Goal: Information Seeking & Learning: Understand process/instructions

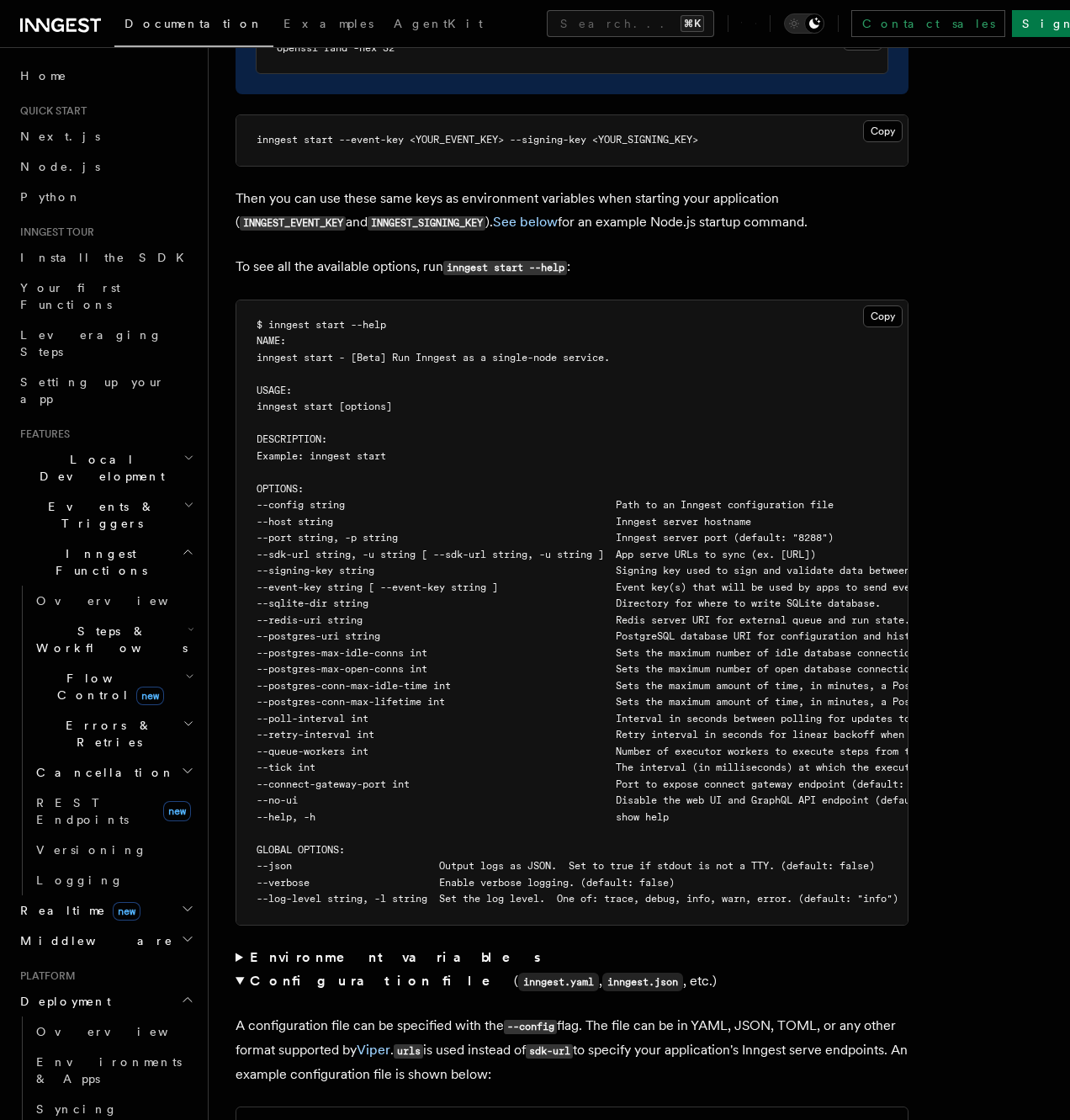
click at [736, 320] on pre "$ inngest start --help NAME: inngest start - [Beta] Run Inngest as a single-nod…" at bounding box center [572, 612] width 672 height 625
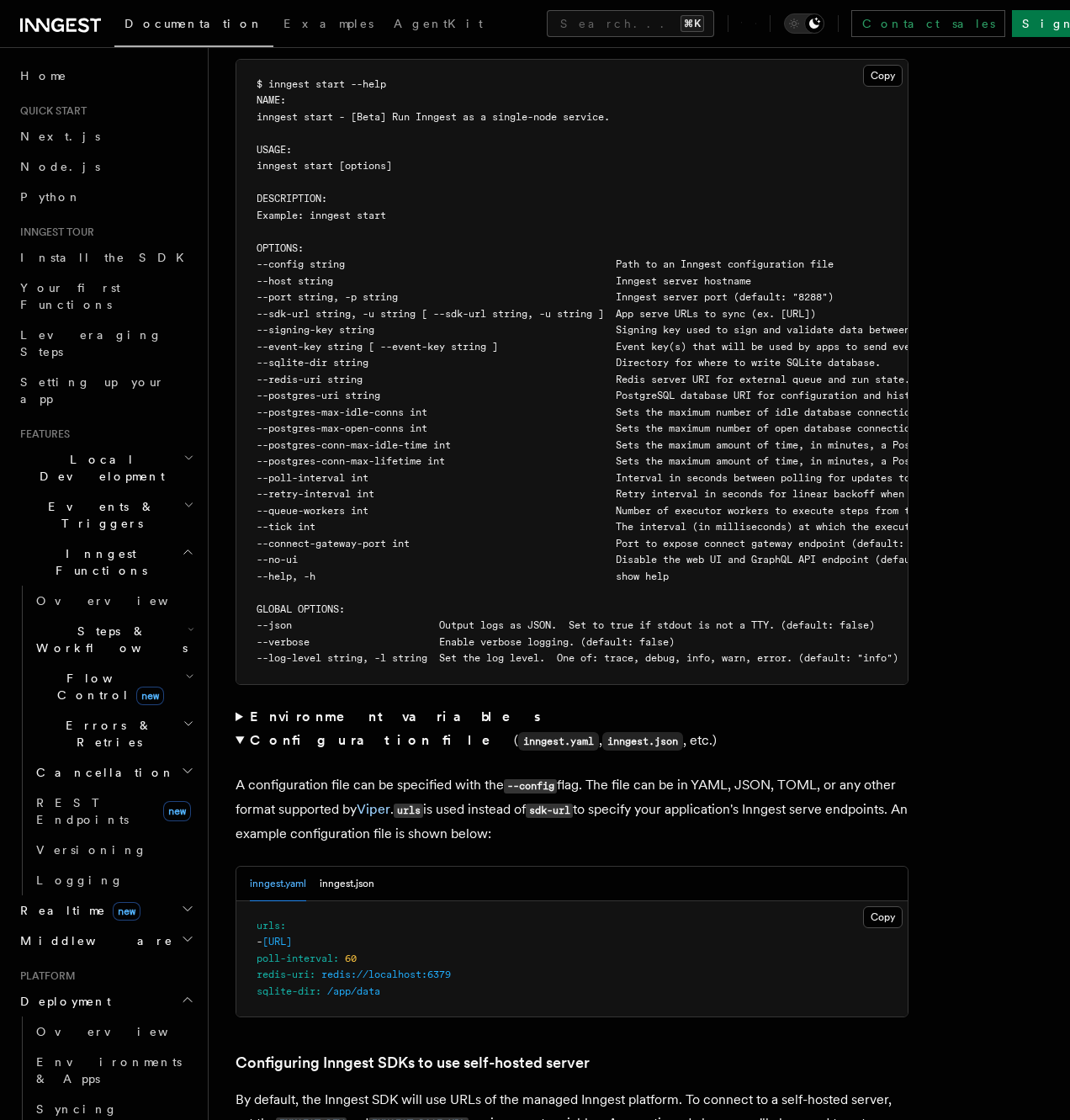
scroll to position [0, 4]
click at [404, 339] on pre "$ inngest start --help NAME: inngest start - [Beta] Run Inngest as a single-nod…" at bounding box center [572, 372] width 672 height 625
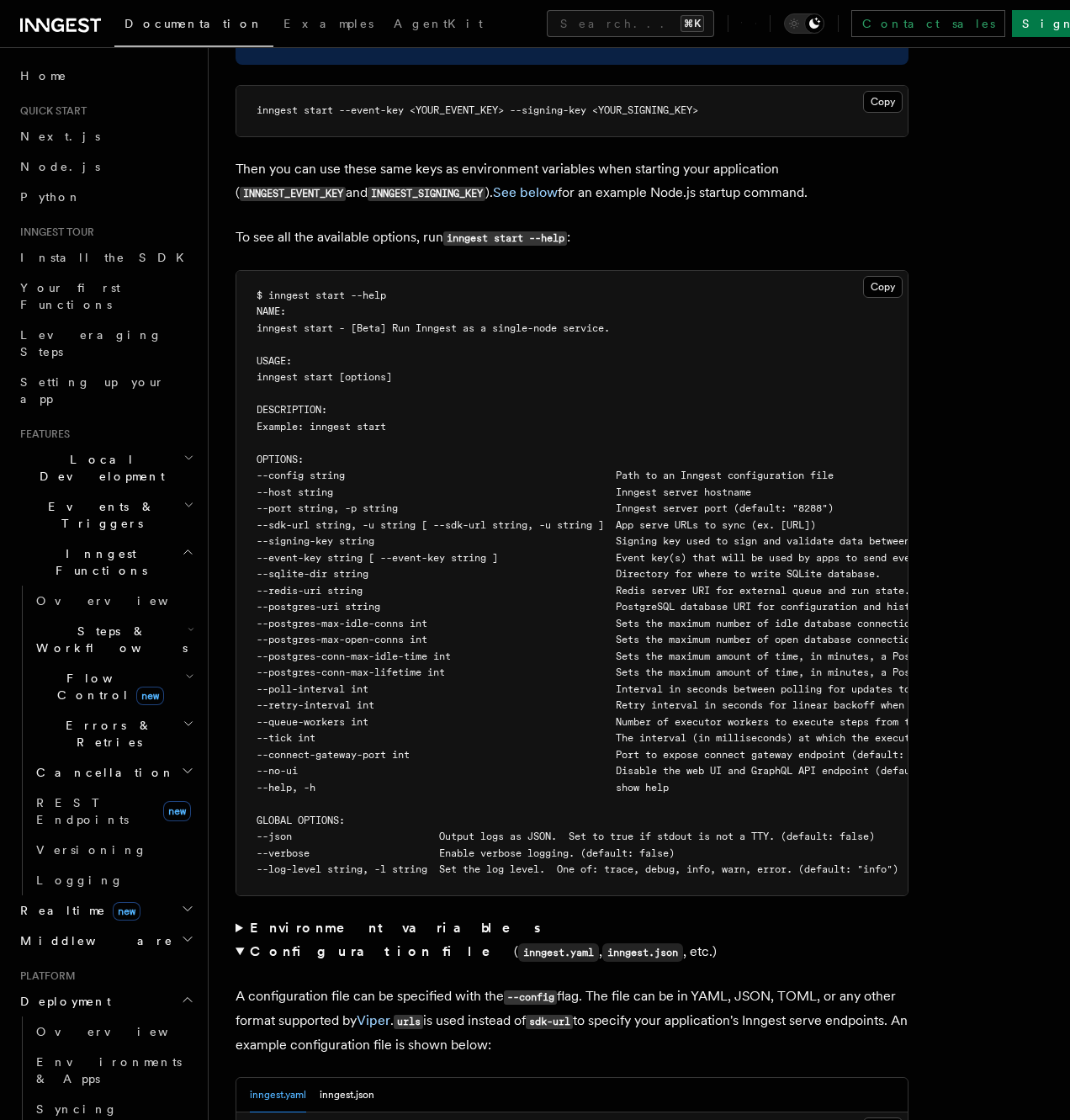
scroll to position [0, 508]
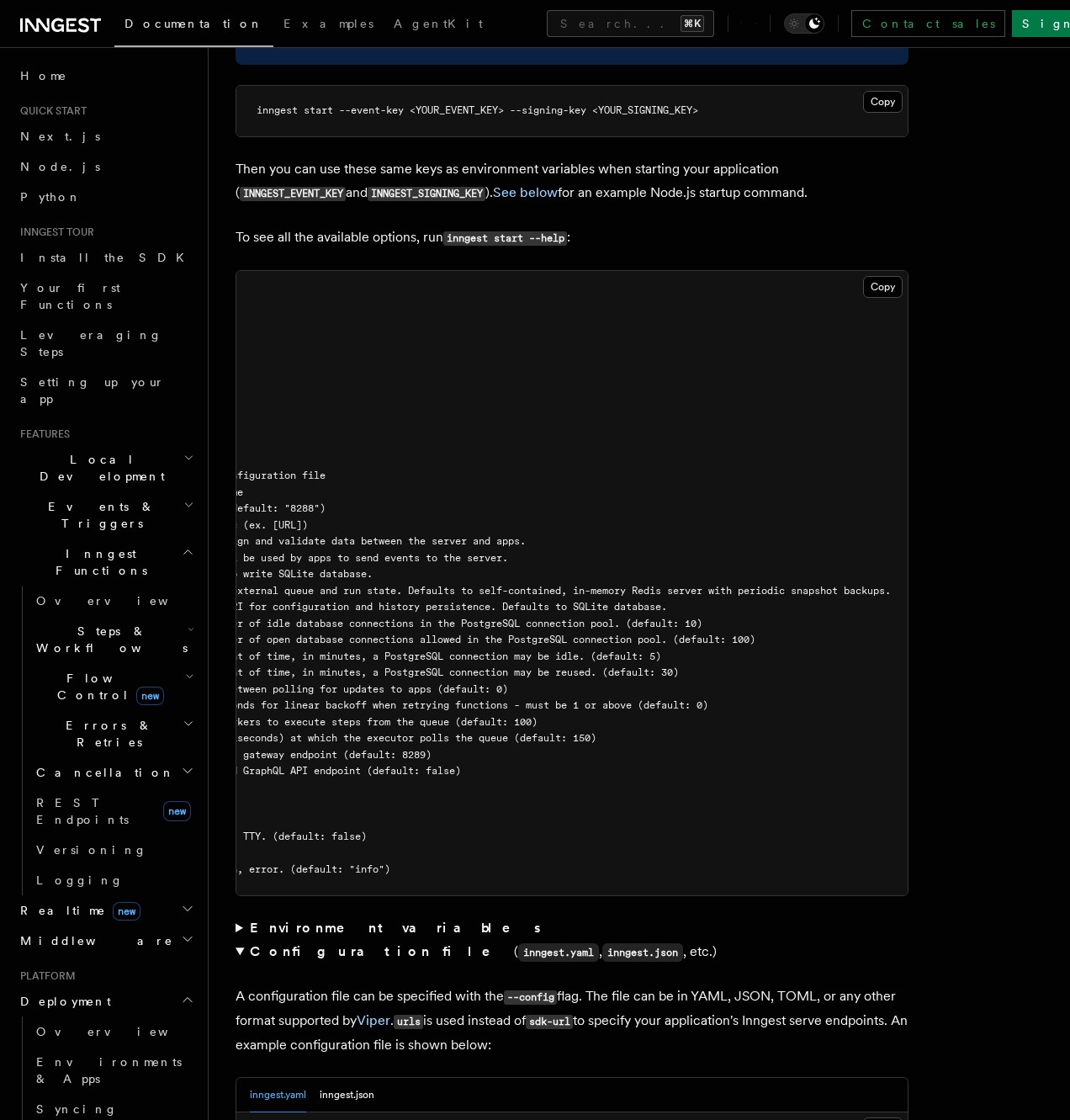
click at [703, 618] on span "--postgres-max-idle-conns int Sets the maximum number of idle database connecti…" at bounding box center [226, 623] width 954 height 12
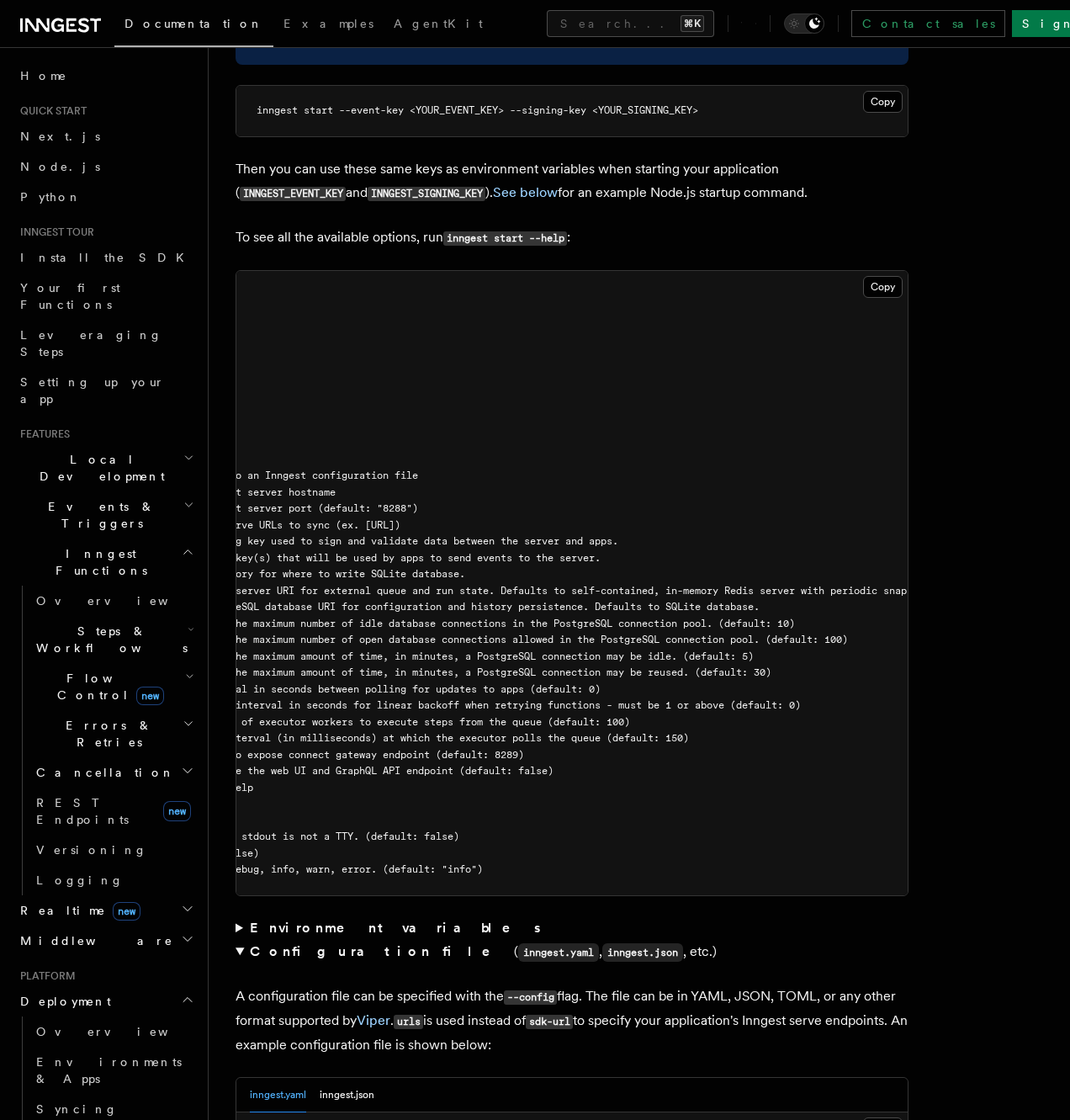
scroll to position [0, 420]
drag, startPoint x: 635, startPoint y: 561, endPoint x: 781, endPoint y: 563, distance: 146.0
click at [755, 601] on span "--postgres-uri string PostgreSQL database URI for configuration and history per…" at bounding box center [296, 607] width 919 height 12
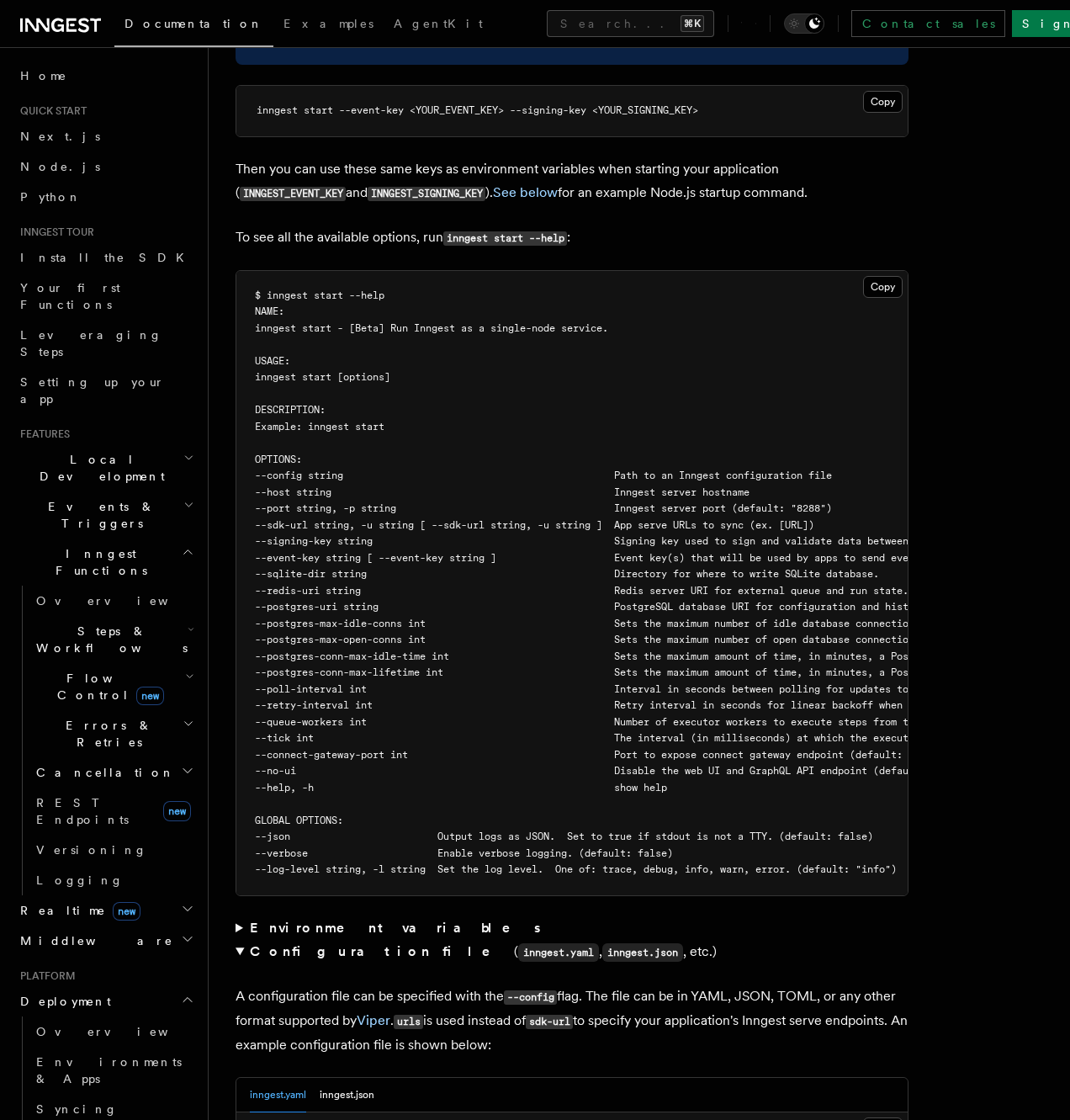
scroll to position [0, 0]
click at [721, 601] on span "--postgres-uri string PostgreSQL database URI for configuration and history per…" at bounding box center [715, 607] width 919 height 12
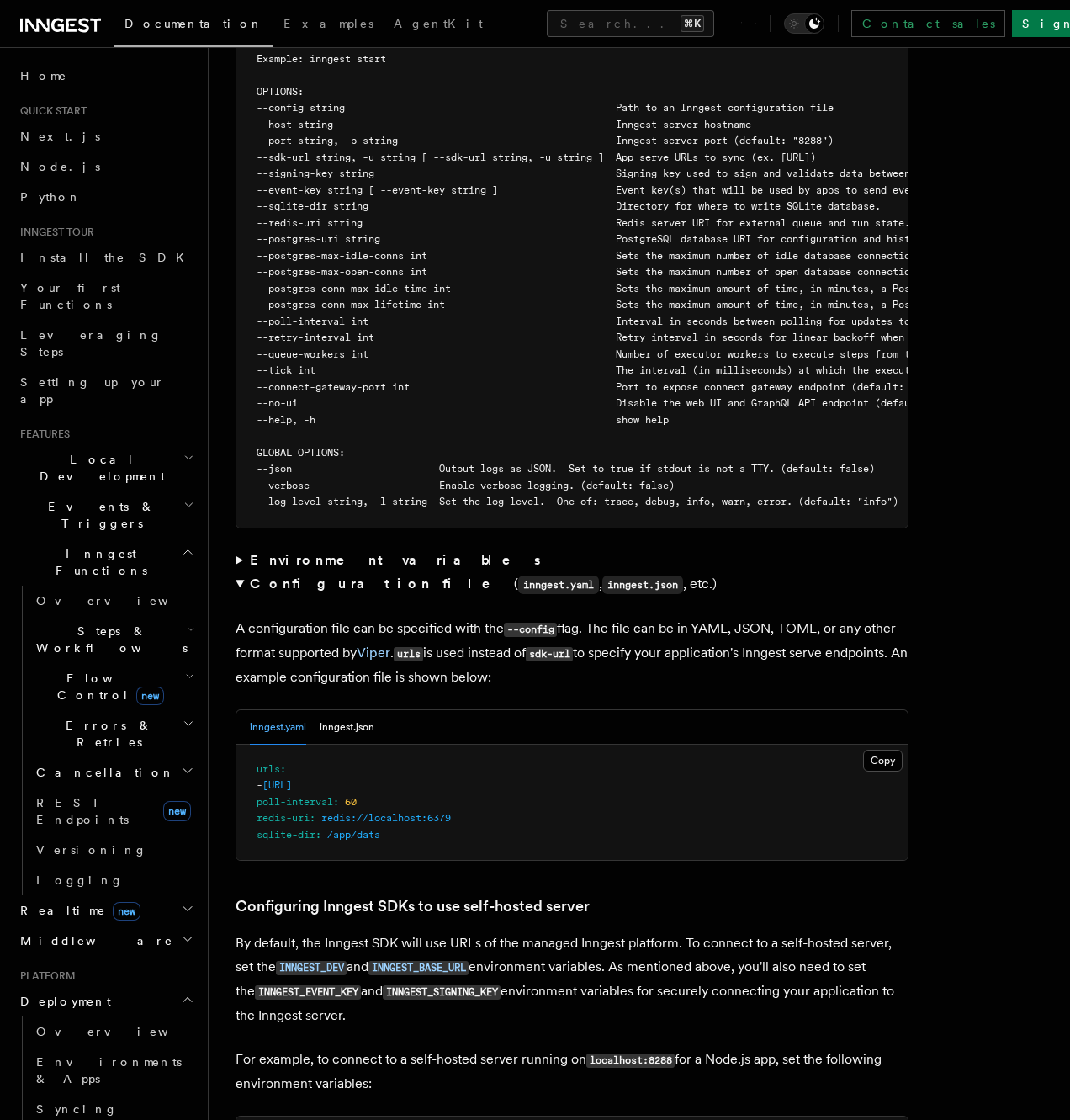
scroll to position [3098, 0]
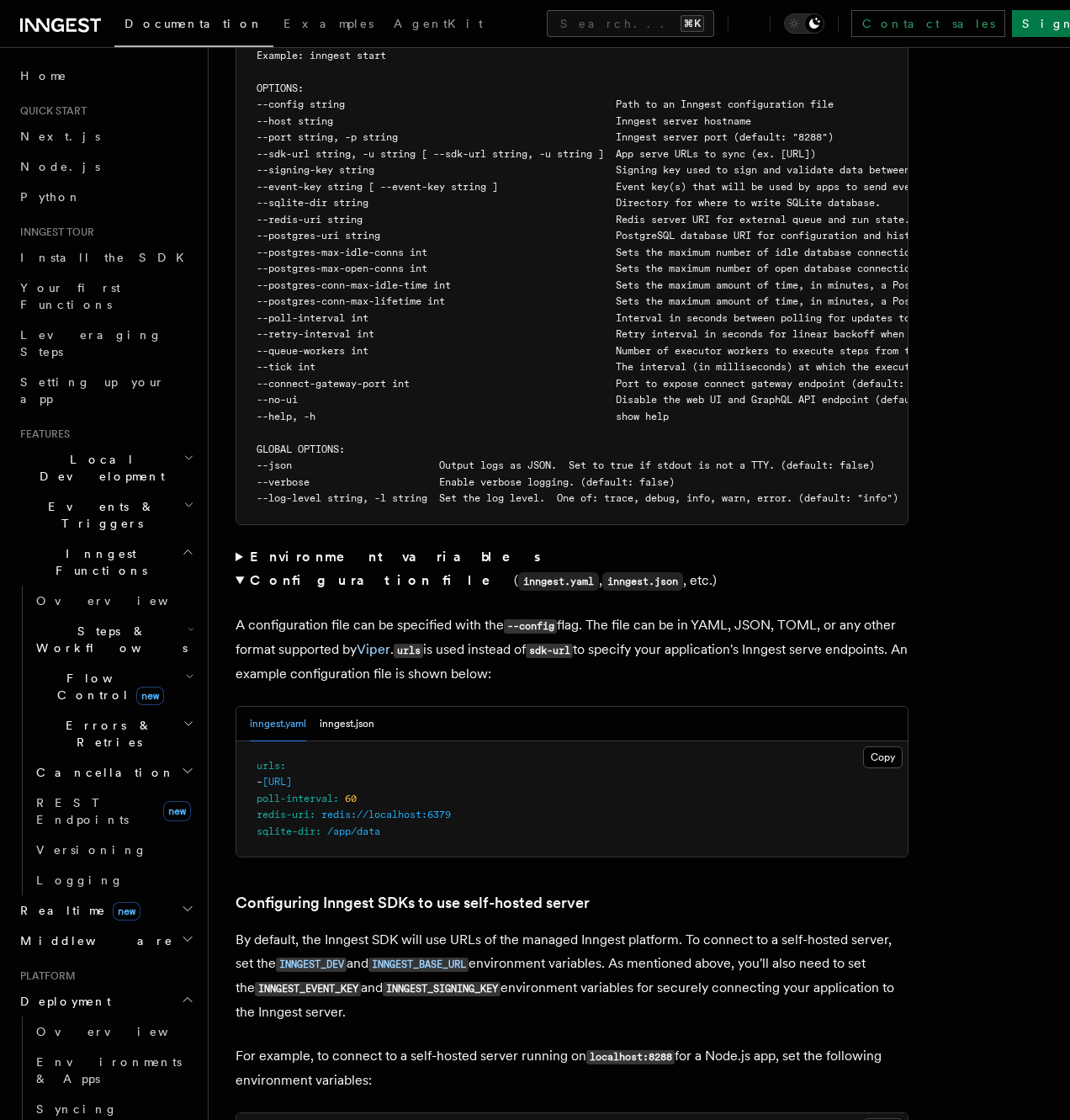
click at [240, 545] on summary "Environment variables" at bounding box center [572, 557] width 673 height 24
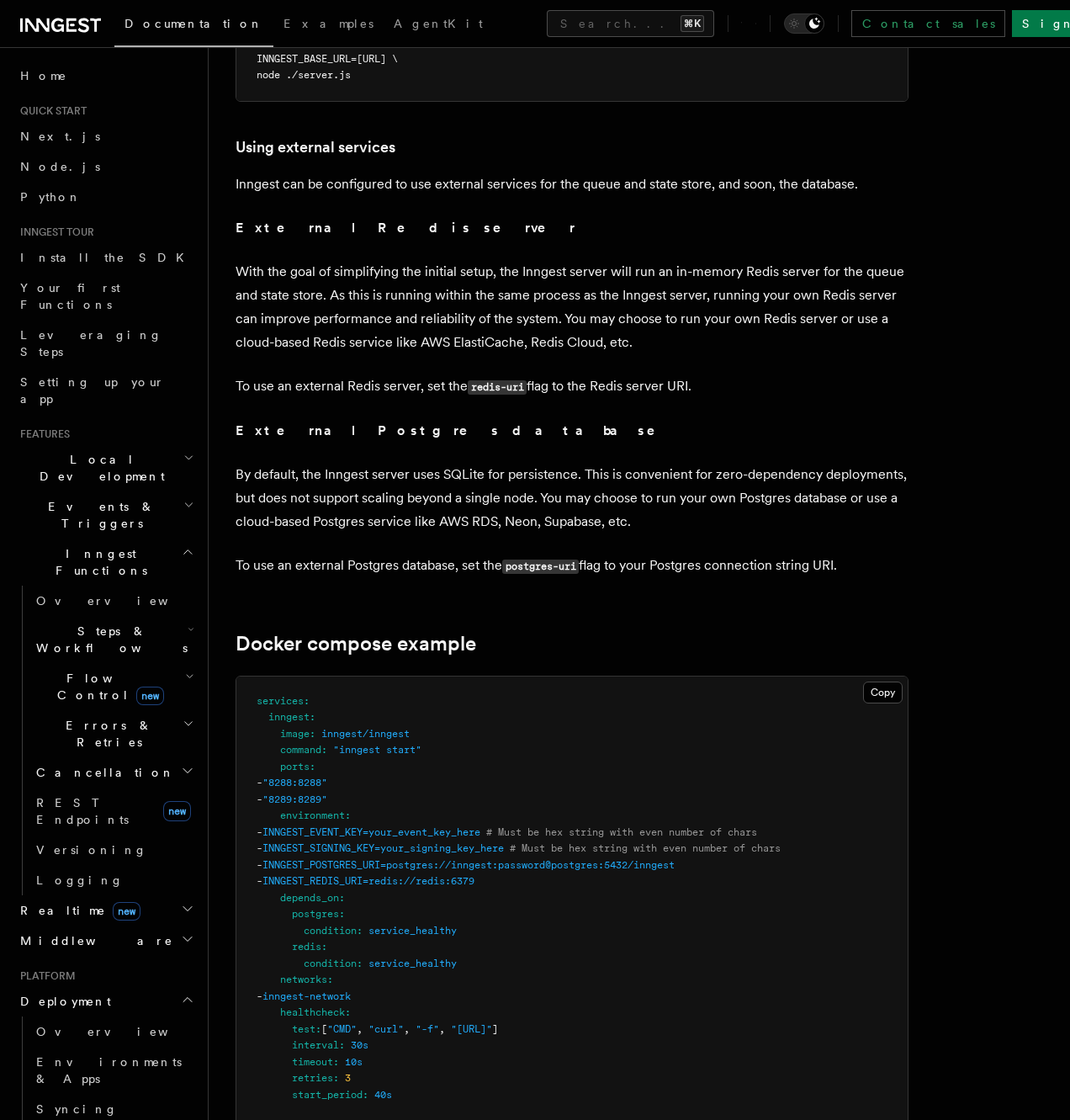
scroll to position [4340, 0]
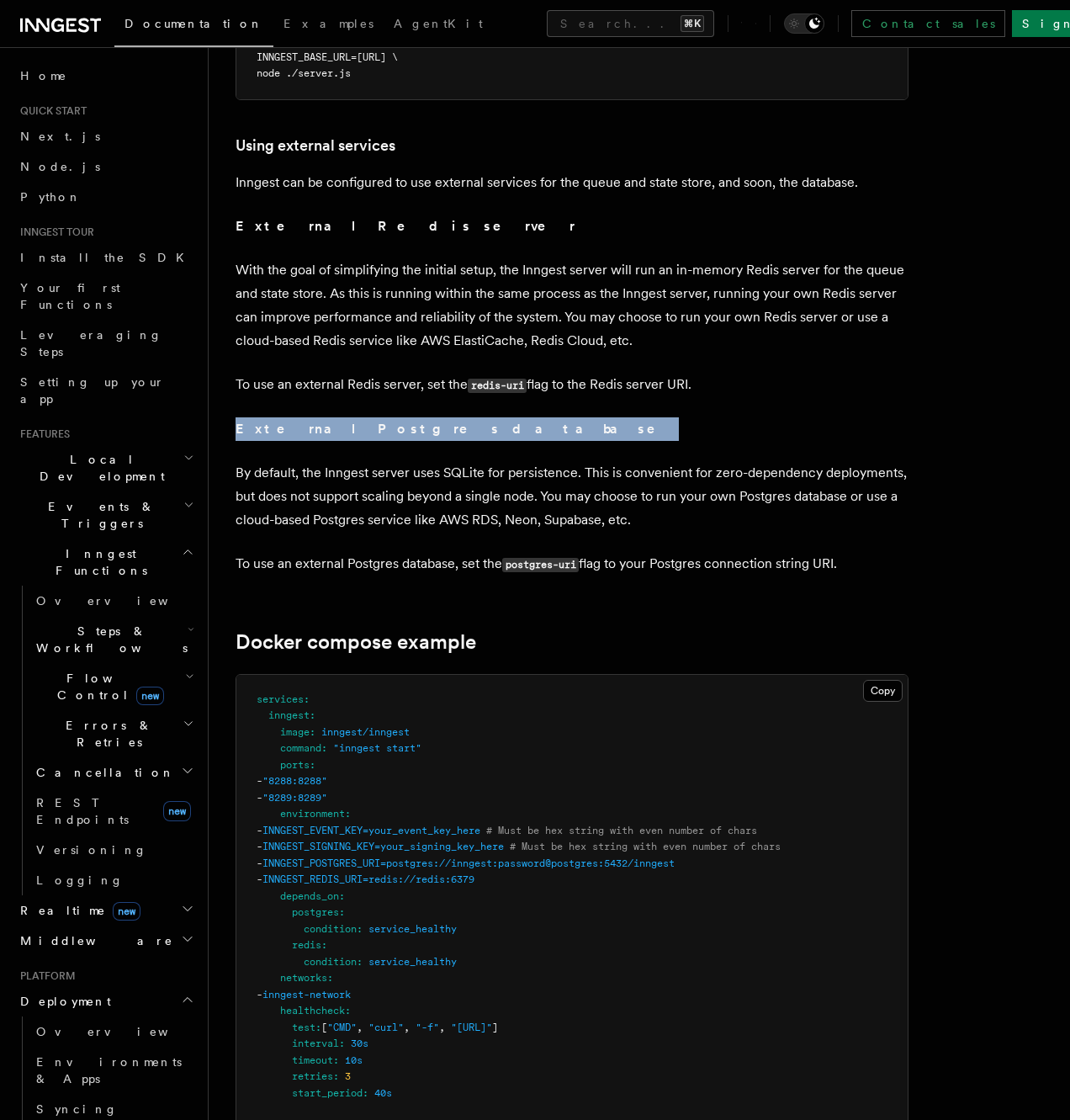
drag, startPoint x: 238, startPoint y: 381, endPoint x: 410, endPoint y: 385, distance: 172.0
click at [410, 417] on p "External Postgres database" at bounding box center [572, 429] width 673 height 24
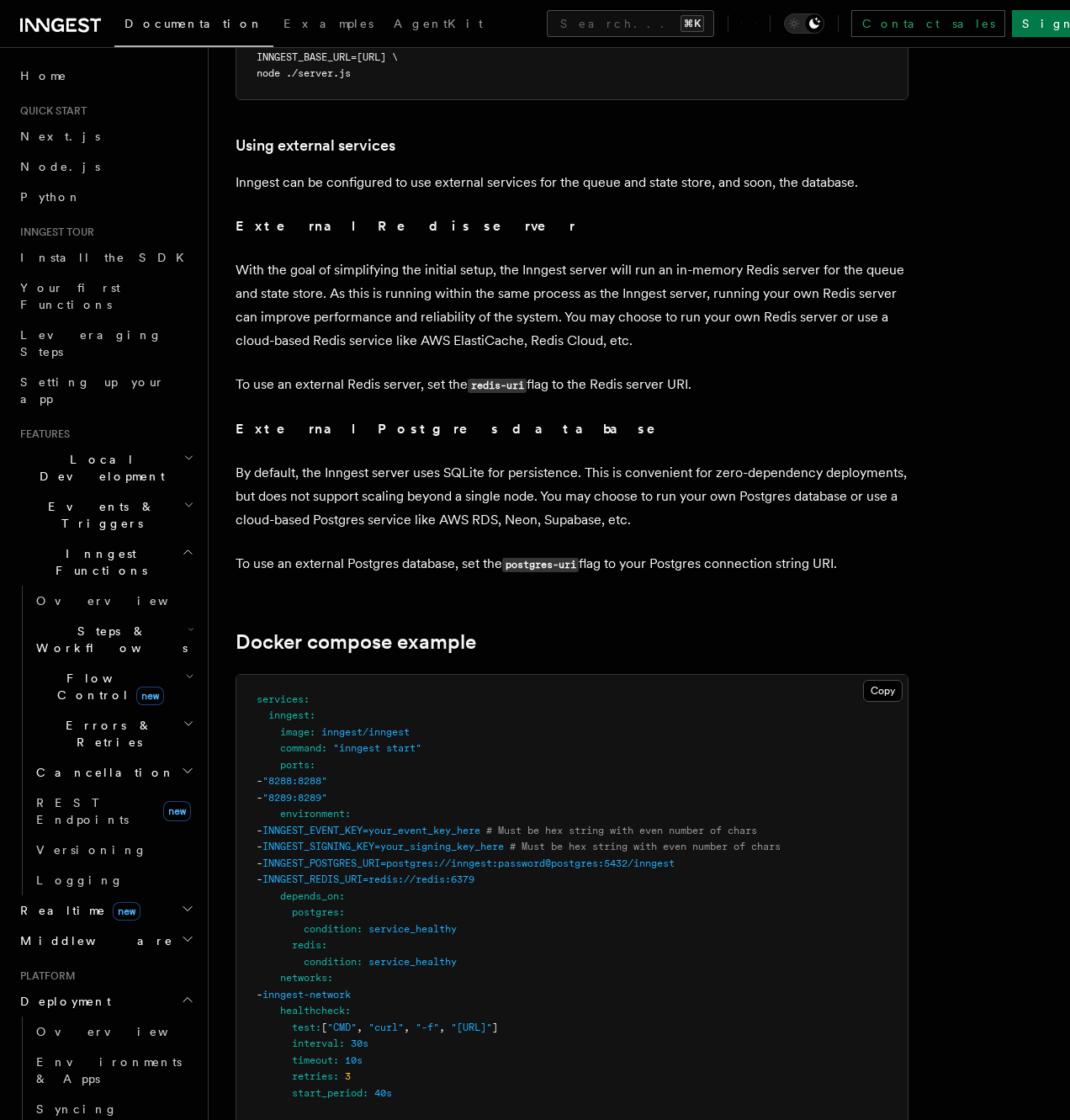
click at [290, 462] on p "By default, the Inngest server uses SQLite for persistence. This is convenient …" at bounding box center [572, 497] width 673 height 71
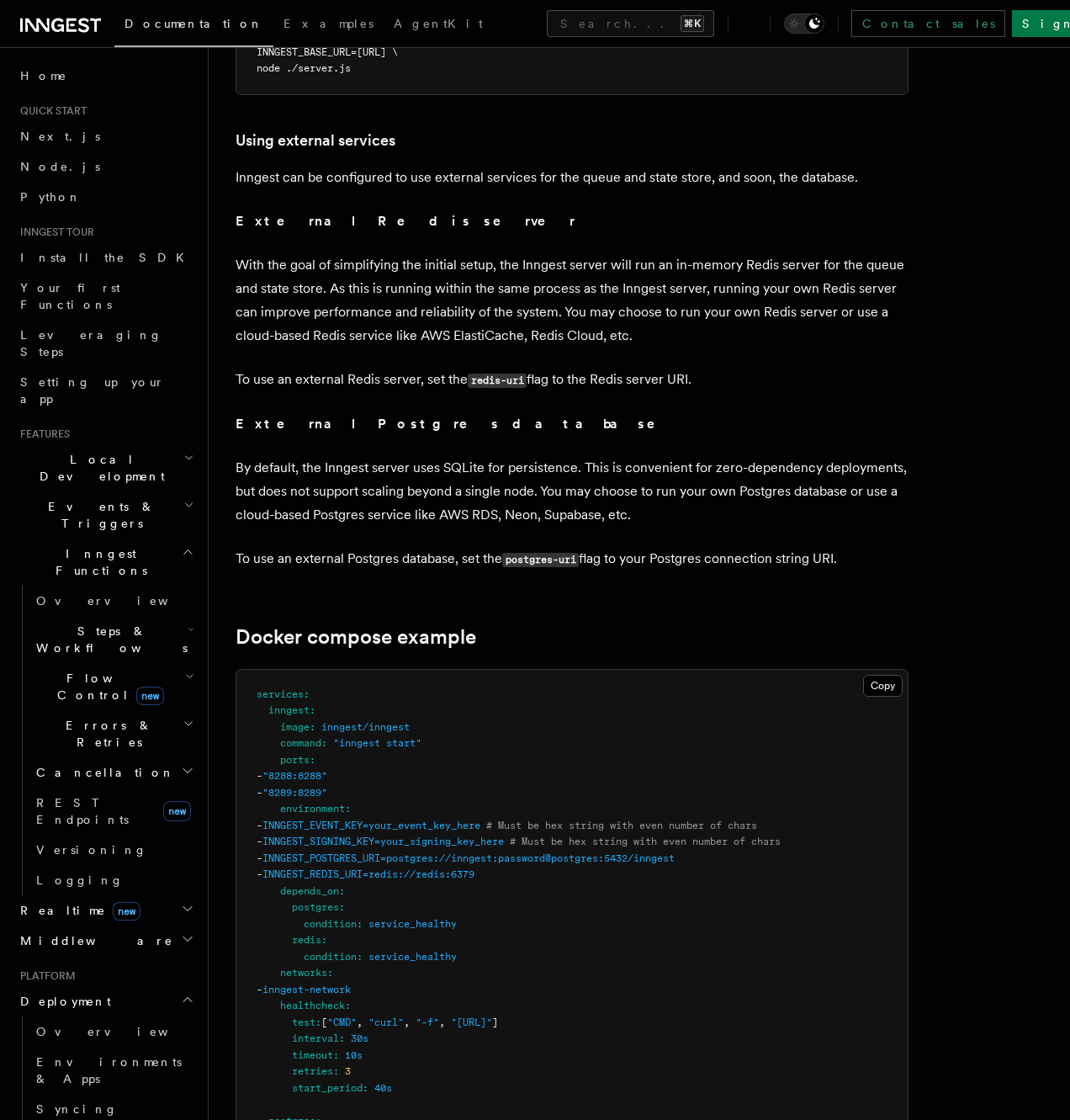
scroll to position [4347, 0]
drag, startPoint x: 391, startPoint y: 509, endPoint x: 422, endPoint y: 510, distance: 31.0
click at [392, 546] on p "To use an external Postgres database, set the postgres-uri flag to your Postgre…" at bounding box center [572, 558] width 673 height 24
click at [503, 546] on p "To use an external Postgres database, set the postgres-uri flag to your Postgre…" at bounding box center [572, 558] width 673 height 24
drag, startPoint x: 508, startPoint y: 511, endPoint x: 583, endPoint y: 513, distance: 75.0
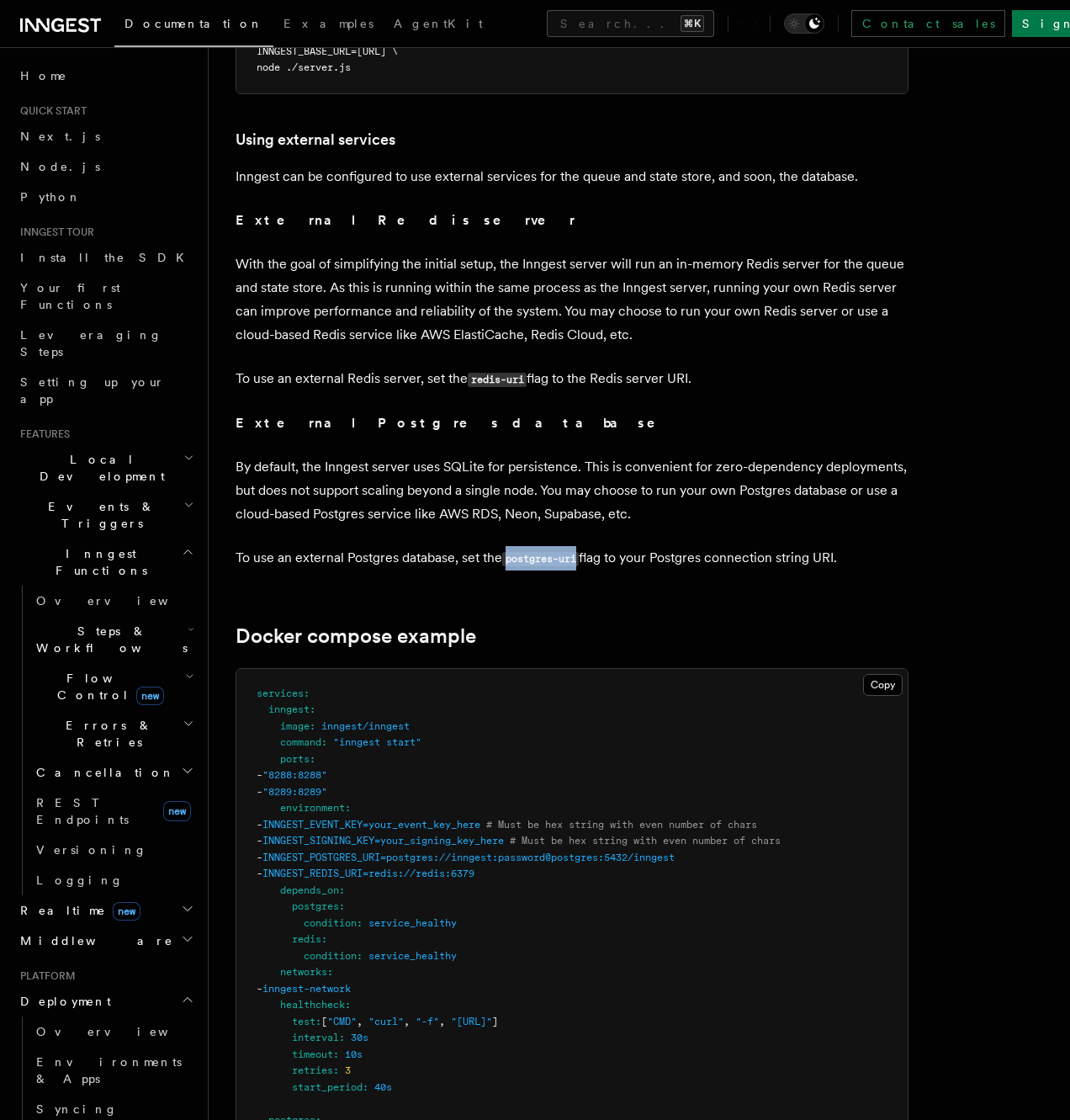
click at [579, 552] on code "postgres-uri" at bounding box center [540, 560] width 76 height 15
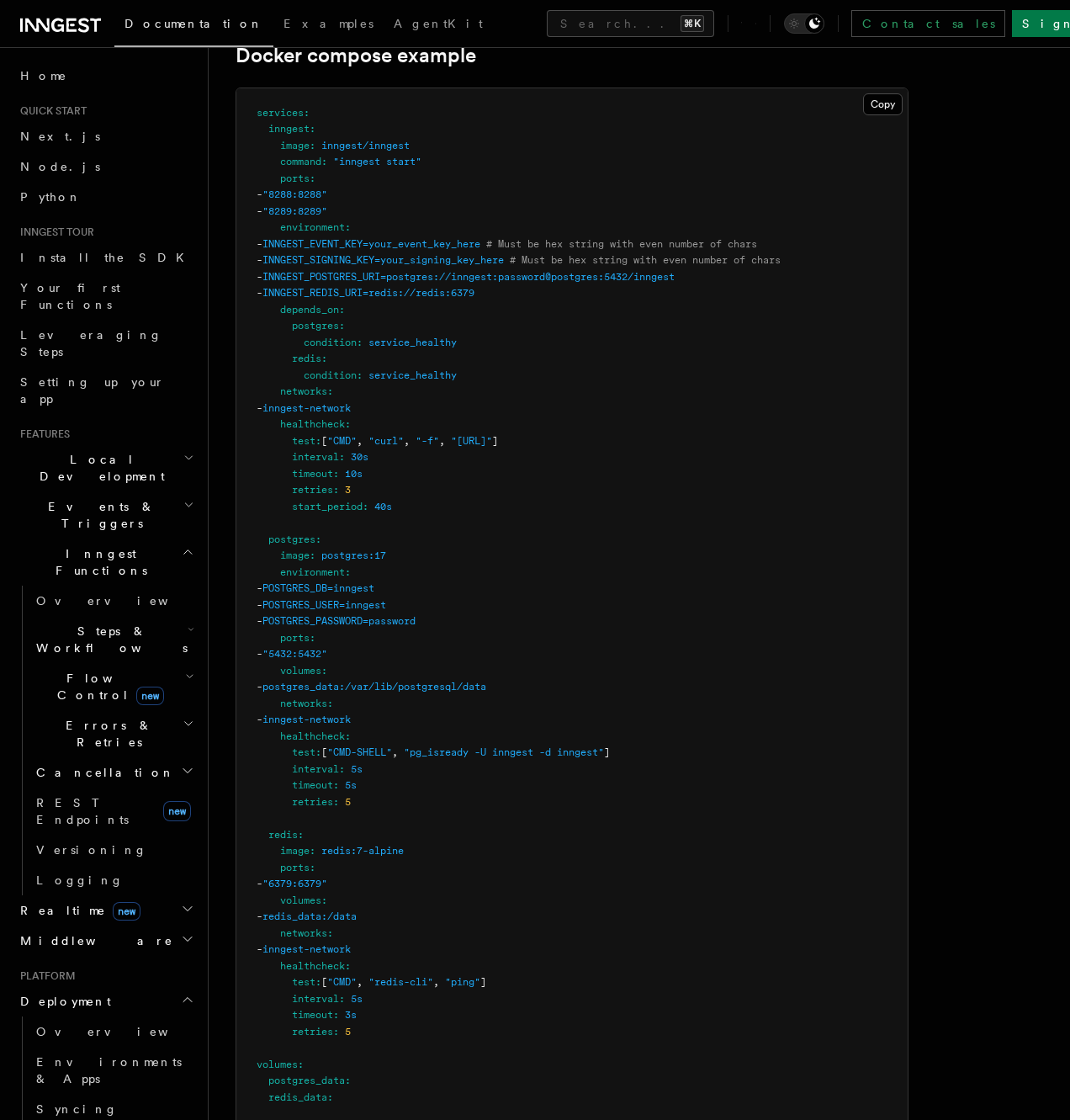
scroll to position [4933, 0]
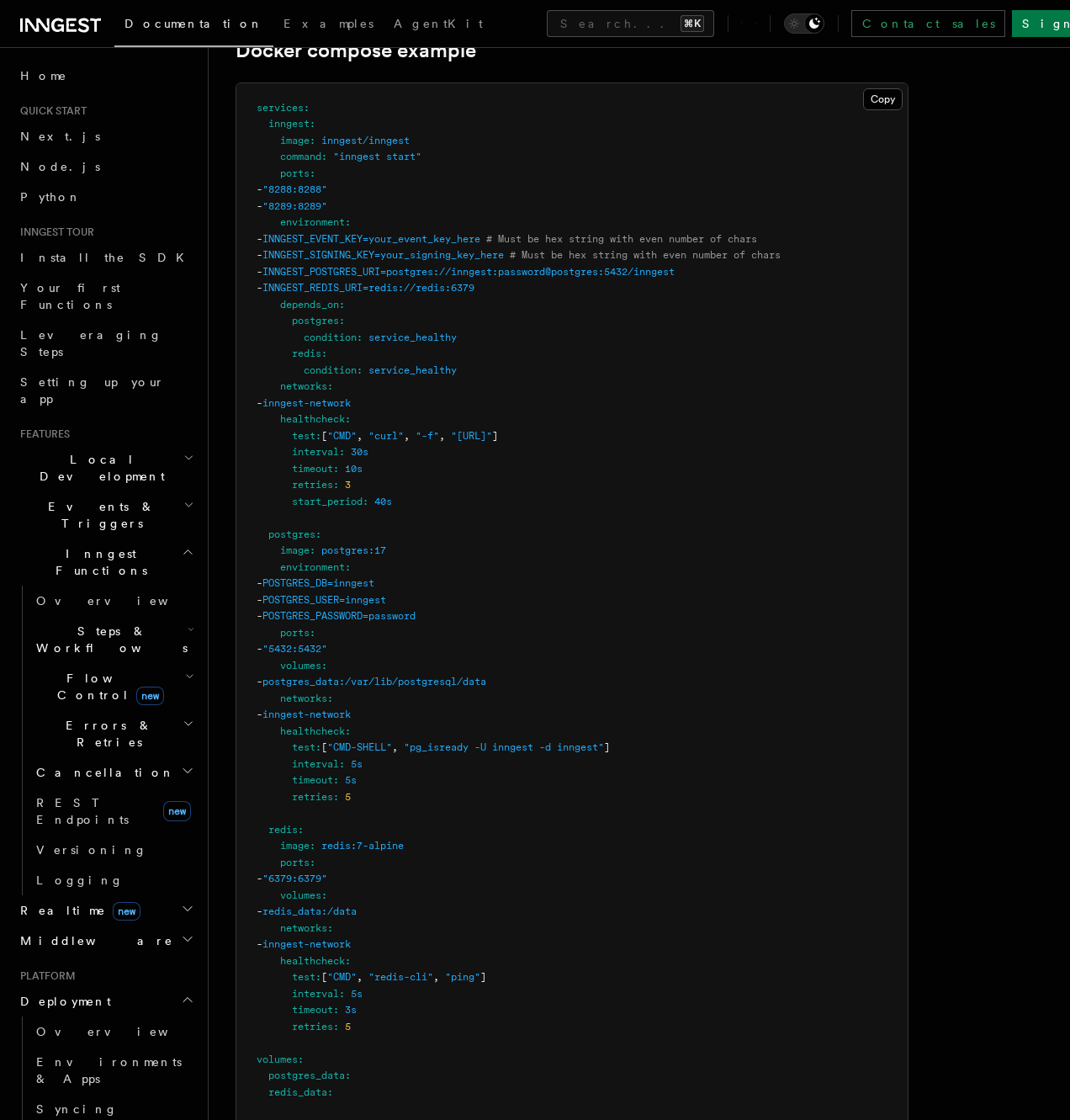
click at [788, 438] on pre "services : inngest : image : inngest/inngest command : "inngest start" ports : …" at bounding box center [572, 641] width 672 height 1116
click at [784, 439] on pre "services : inngest : image : inngest/inngest command : "inngest start" ports : …" at bounding box center [572, 641] width 672 height 1116
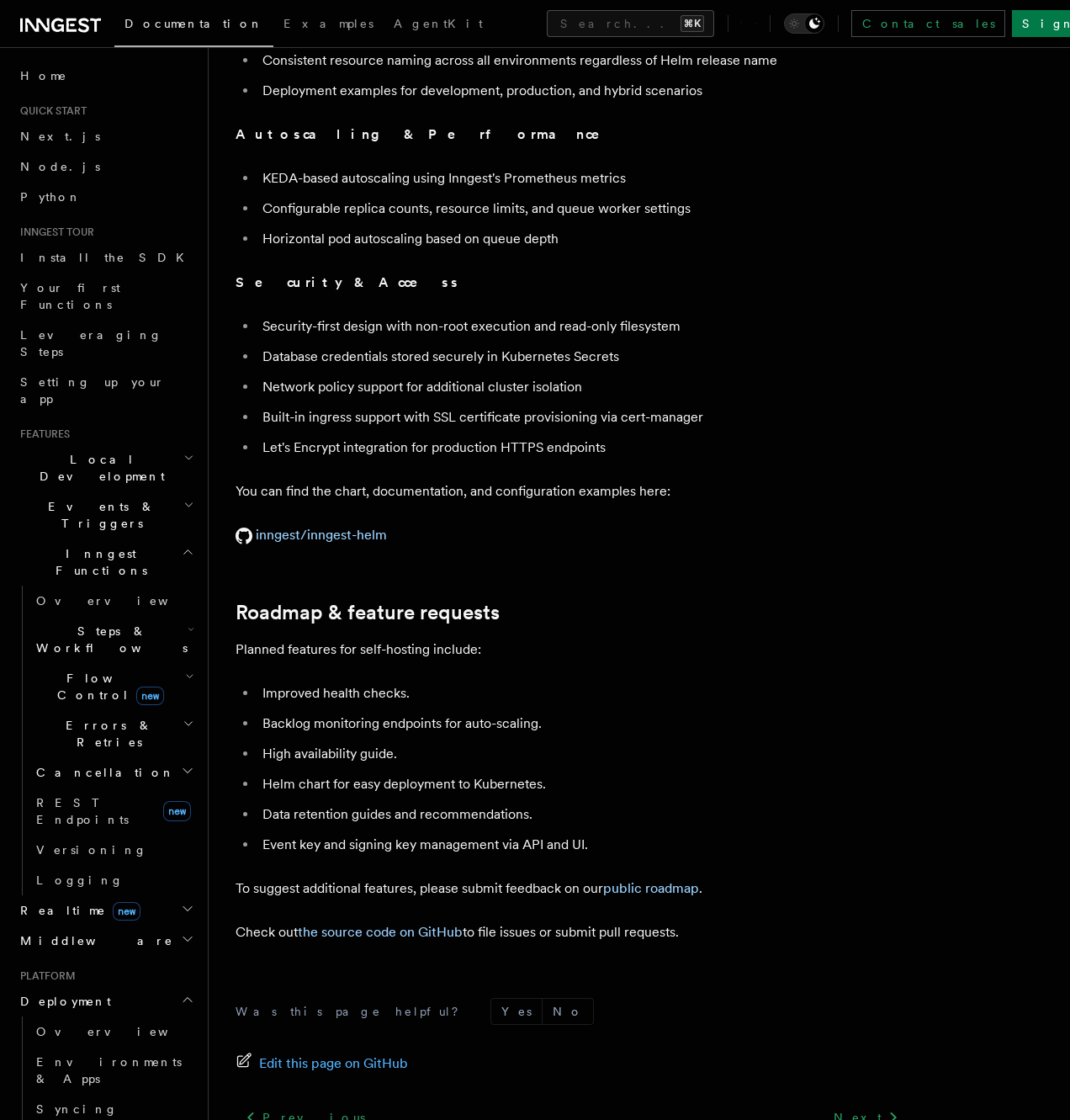
scroll to position [6477, 0]
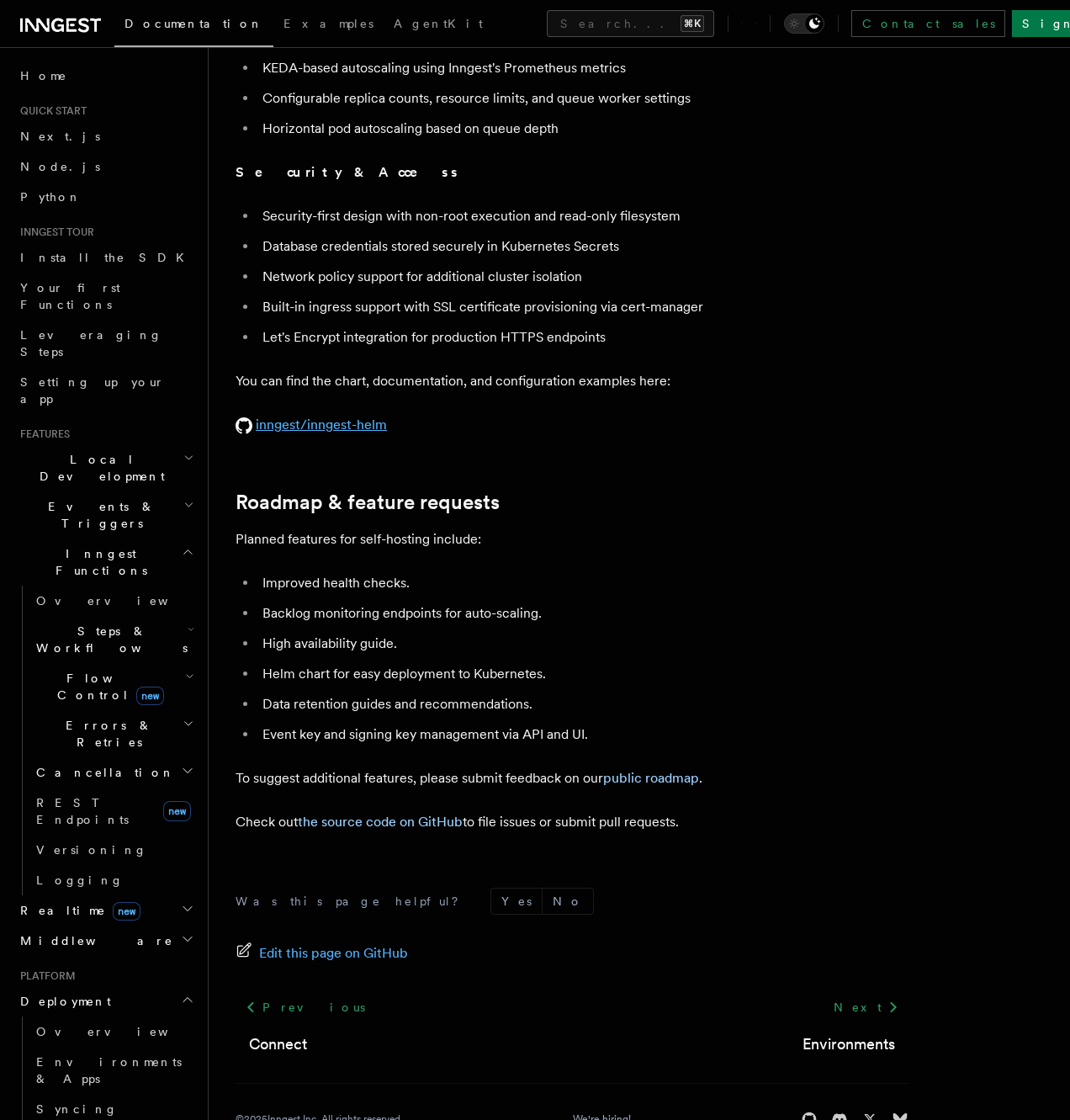
click at [321, 416] on link "inngest/inngest-helm" at bounding box center [311, 424] width 151 height 16
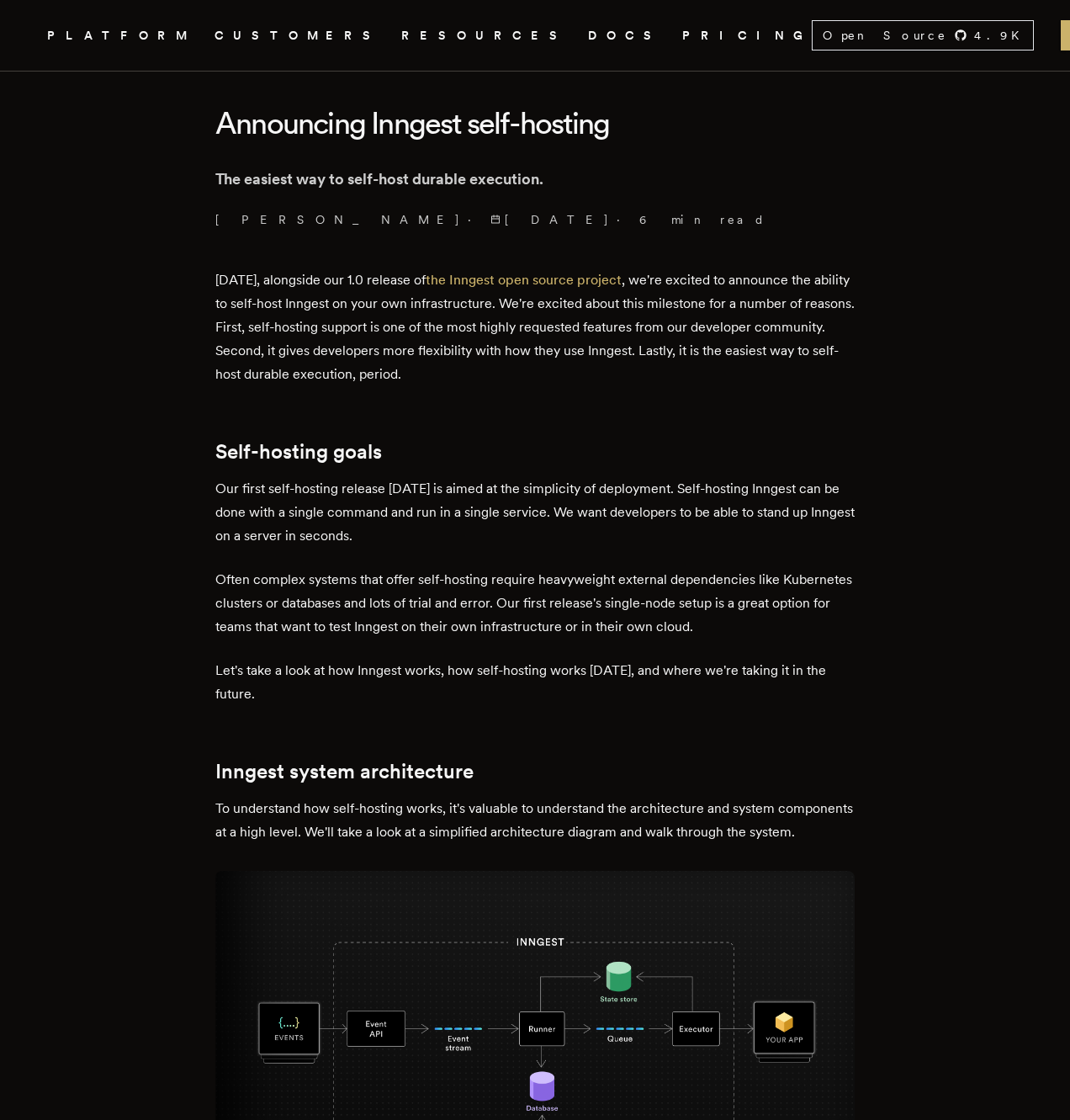
scroll to position [490, 0]
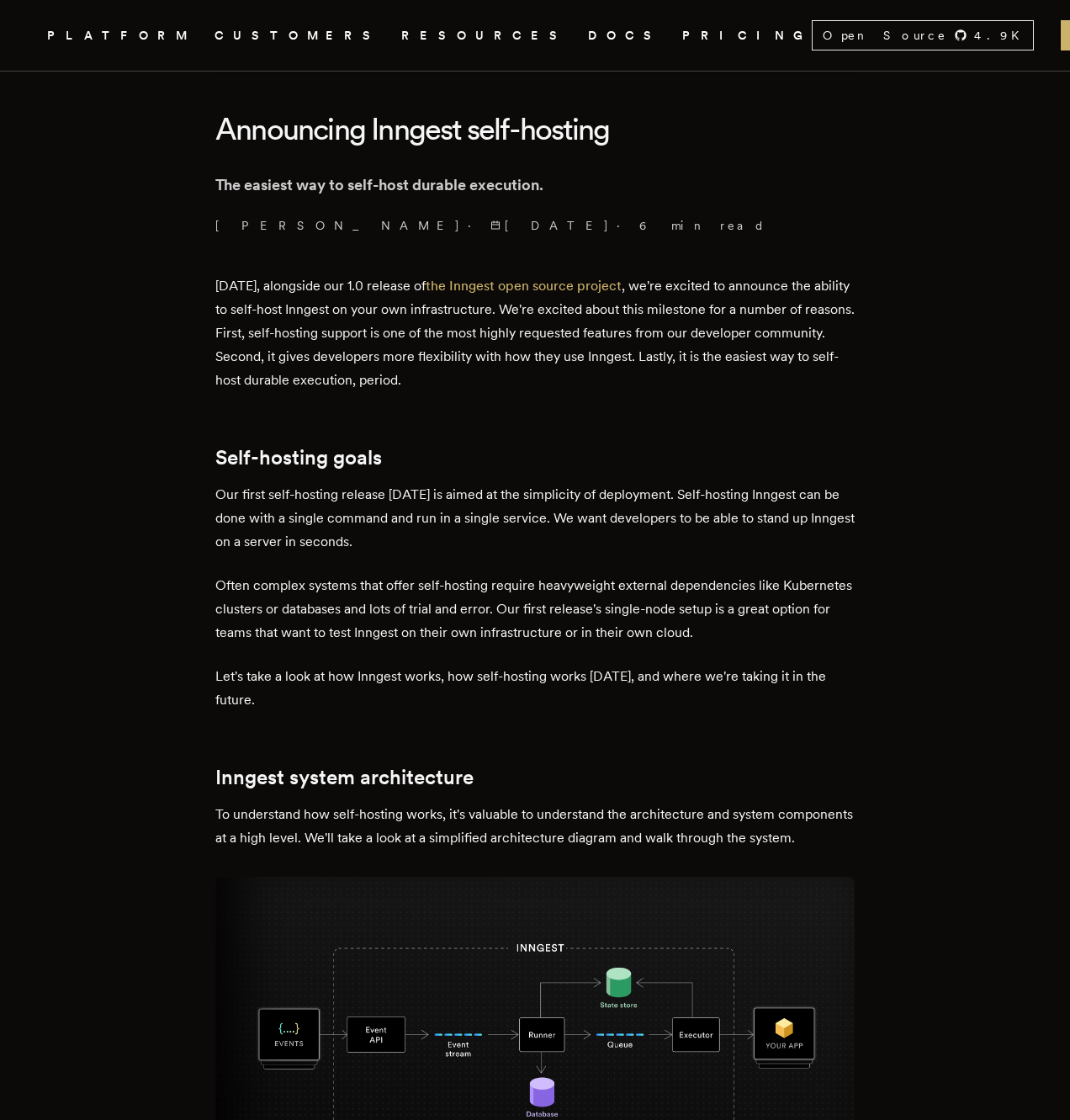
click at [483, 43] on div "PLATFORM CUSTOMERS RESOURCES DOCS PRICING" at bounding box center [430, 35] width 765 height 21
click at [588, 33] on link "DOCS" at bounding box center [626, 35] width 74 height 21
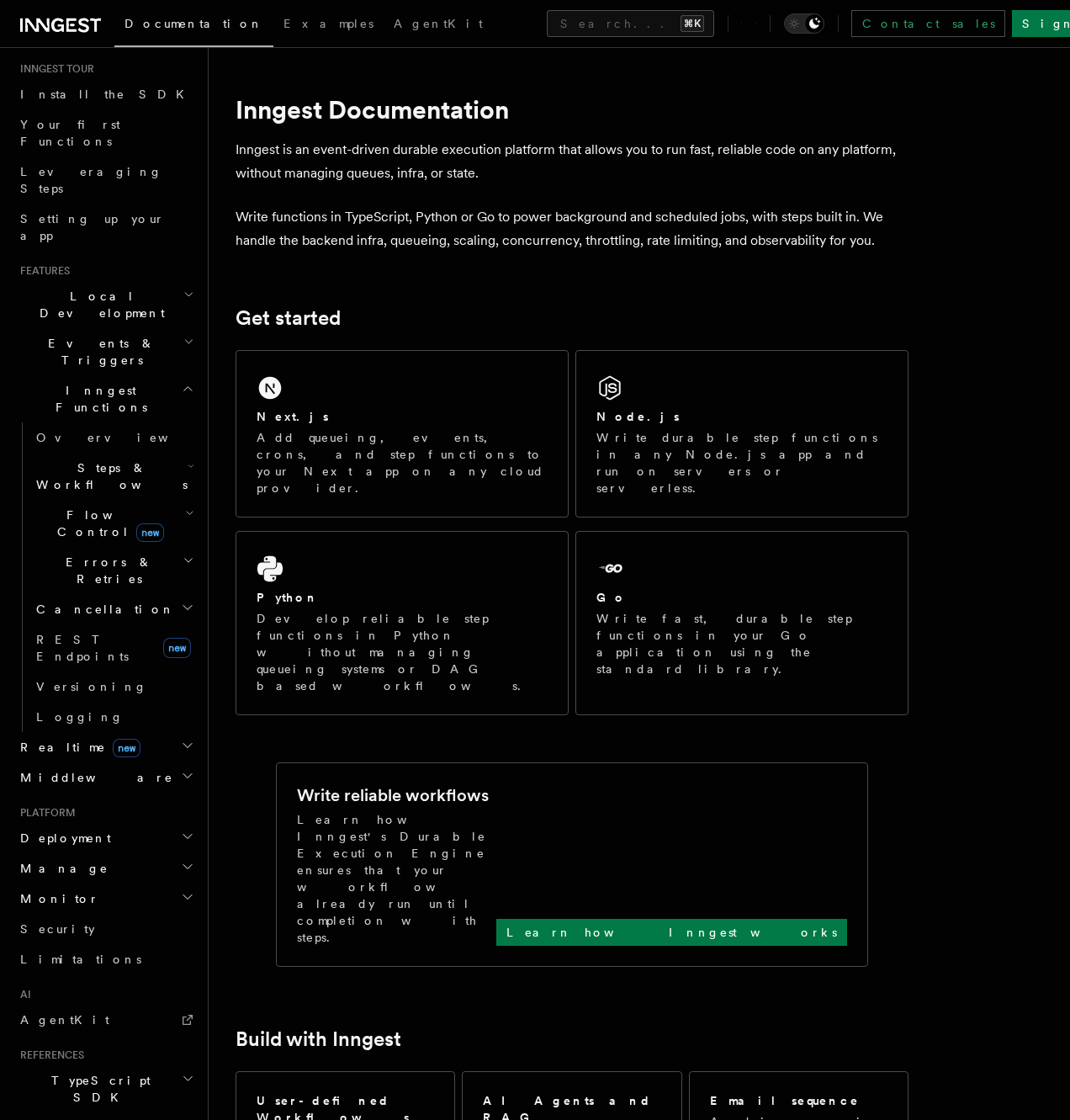
scroll to position [260, 0]
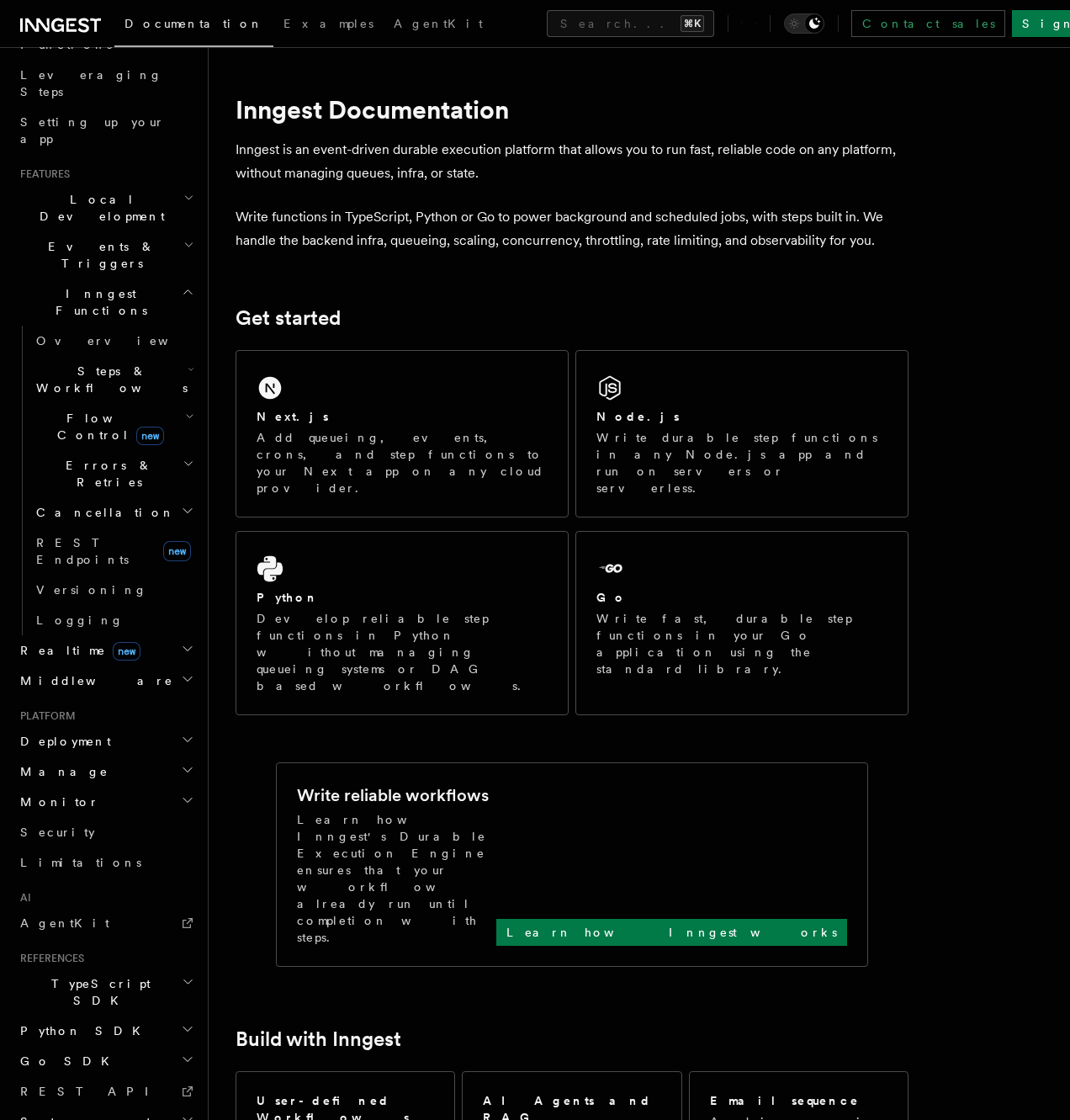
click at [189, 733] on icon "button" at bounding box center [188, 739] width 14 height 14
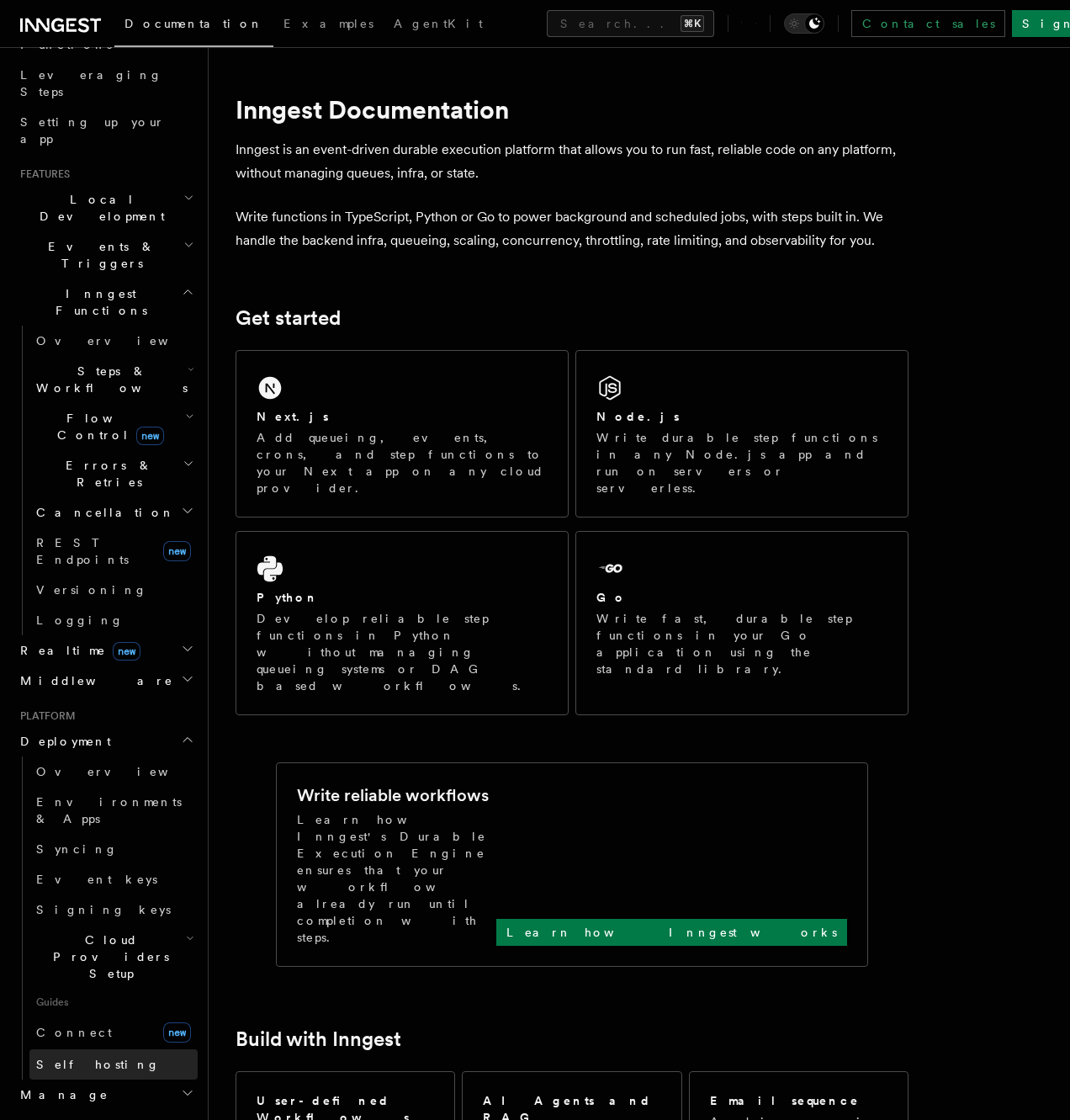
click at [151, 1049] on link "Self hosting" at bounding box center [113, 1064] width 169 height 30
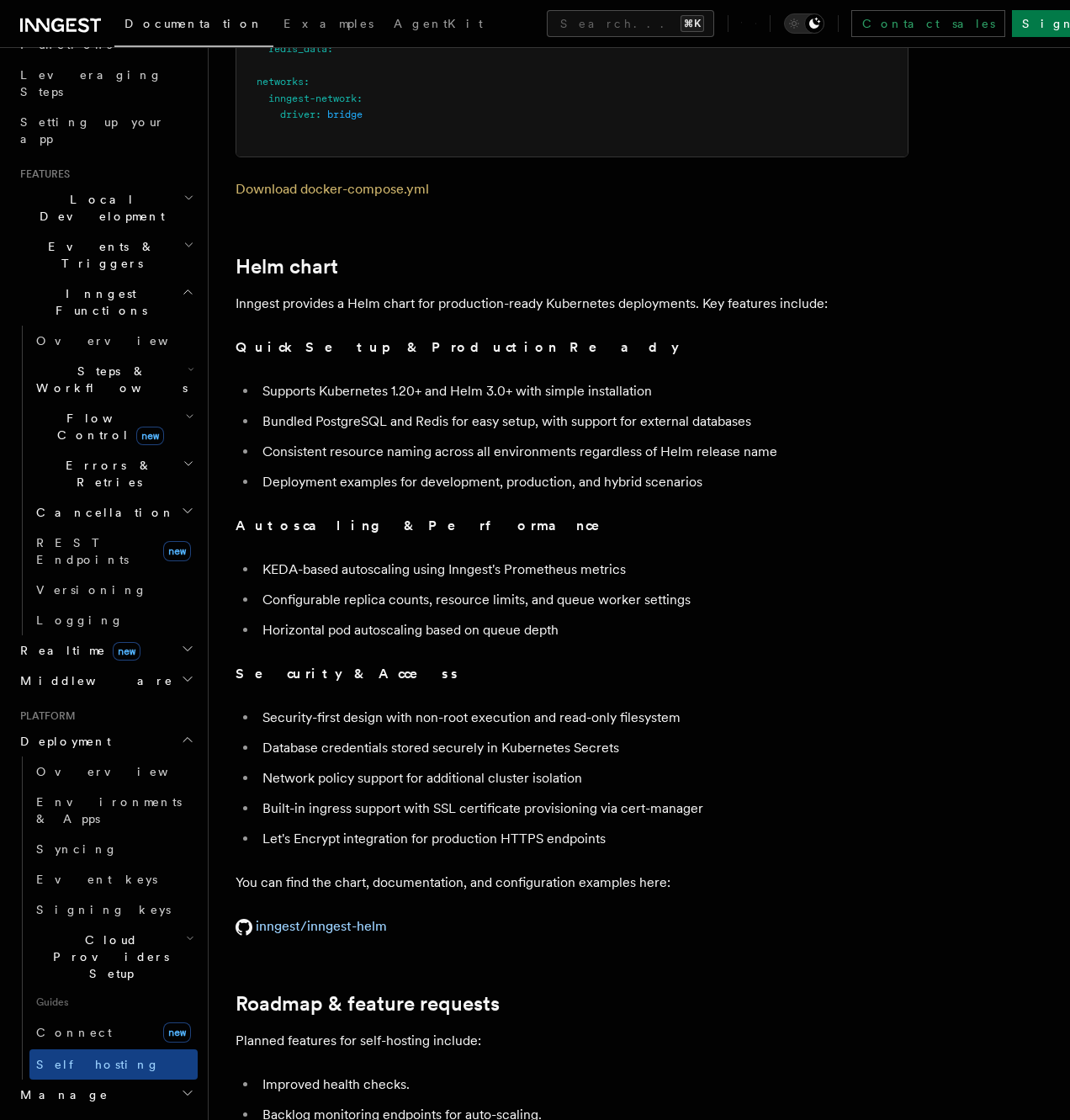
scroll to position [5599, 0]
click at [309, 917] on link "inngest/inngest-helm" at bounding box center [311, 925] width 151 height 16
